Goal: Transaction & Acquisition: Book appointment/travel/reservation

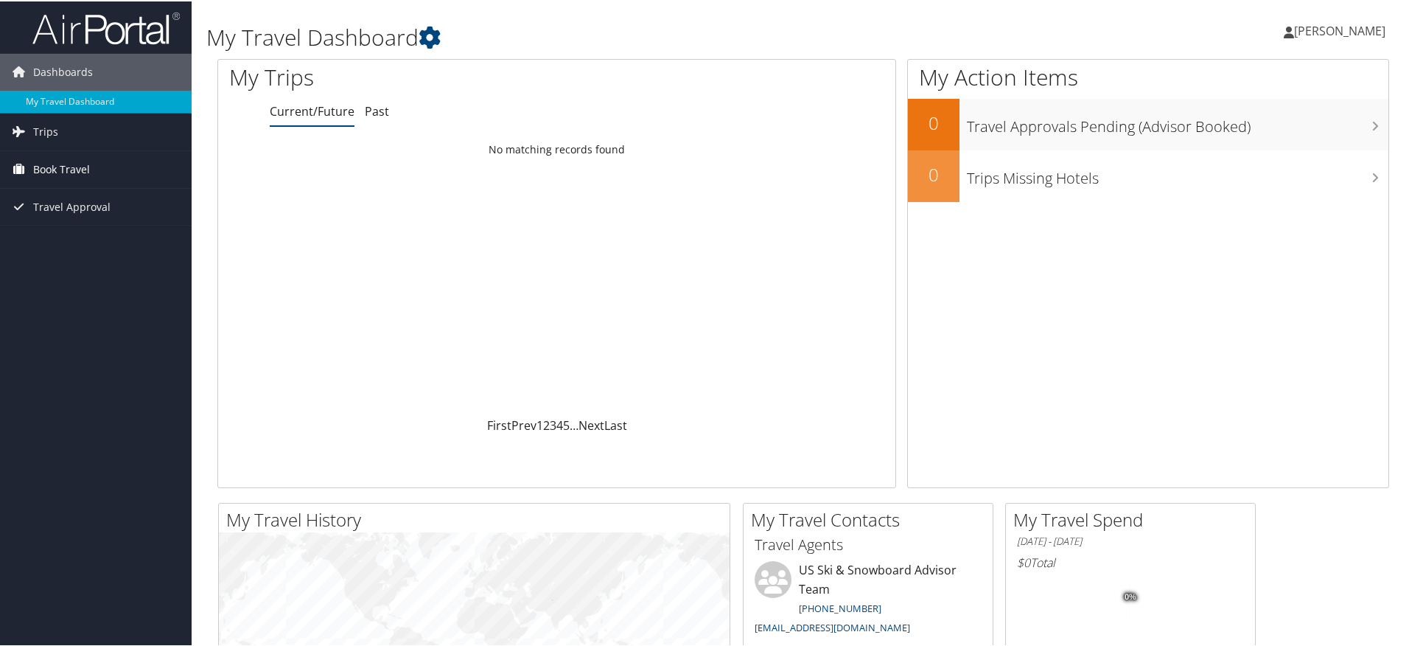
click at [65, 164] on span "Book Travel" at bounding box center [61, 168] width 57 height 37
click at [79, 239] on link "Book/Manage Online Trips" at bounding box center [96, 242] width 192 height 22
click at [88, 161] on span "Book Travel" at bounding box center [61, 168] width 57 height 37
click at [65, 247] on link "Book/Manage Online Trips" at bounding box center [96, 242] width 192 height 22
